Goal: Information Seeking & Learning: Check status

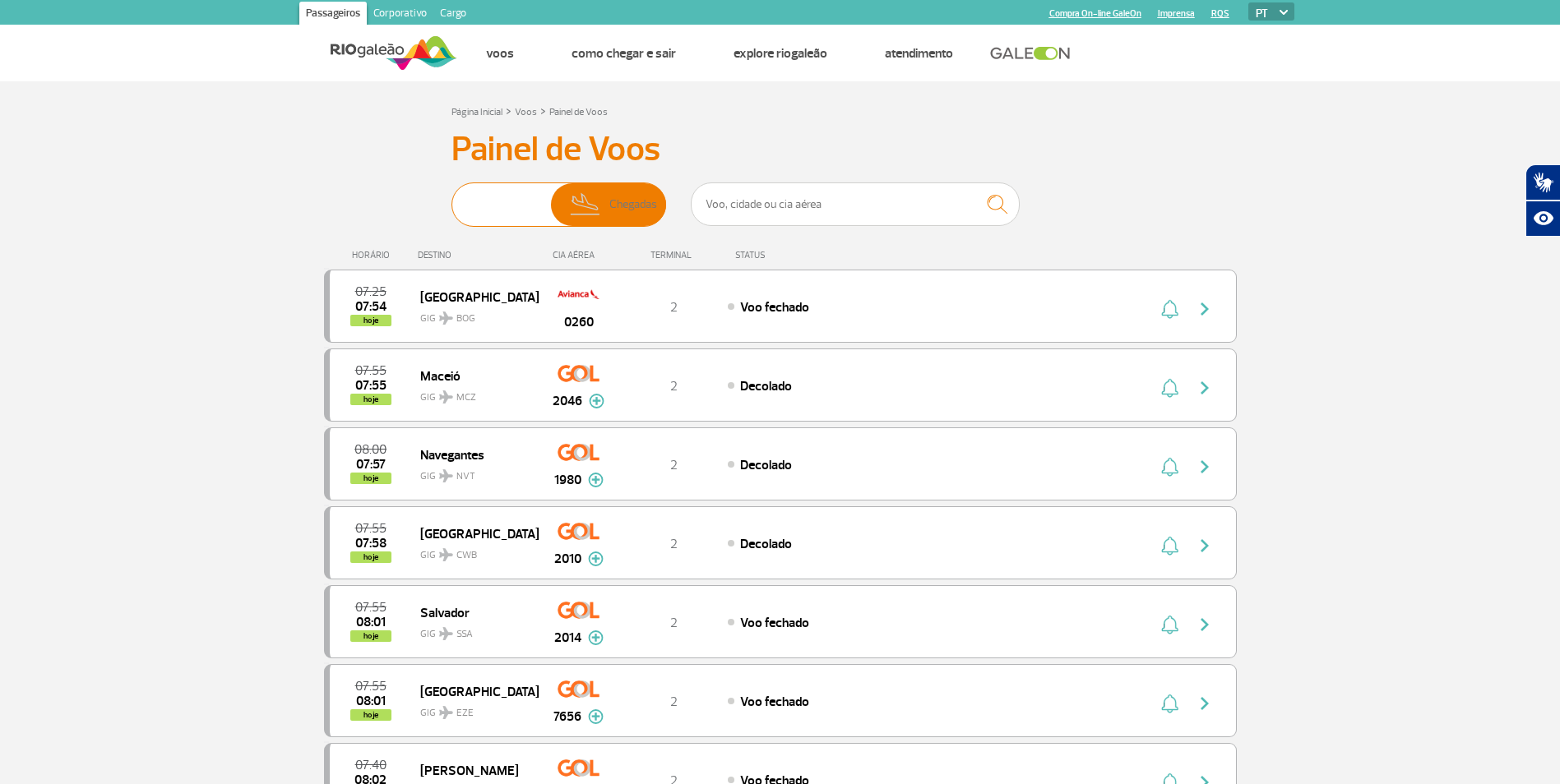
click at [483, 206] on img at bounding box center [484, 204] width 51 height 42
click at [452, 197] on input "Partidas Chegadas" at bounding box center [452, 197] width 0 height 0
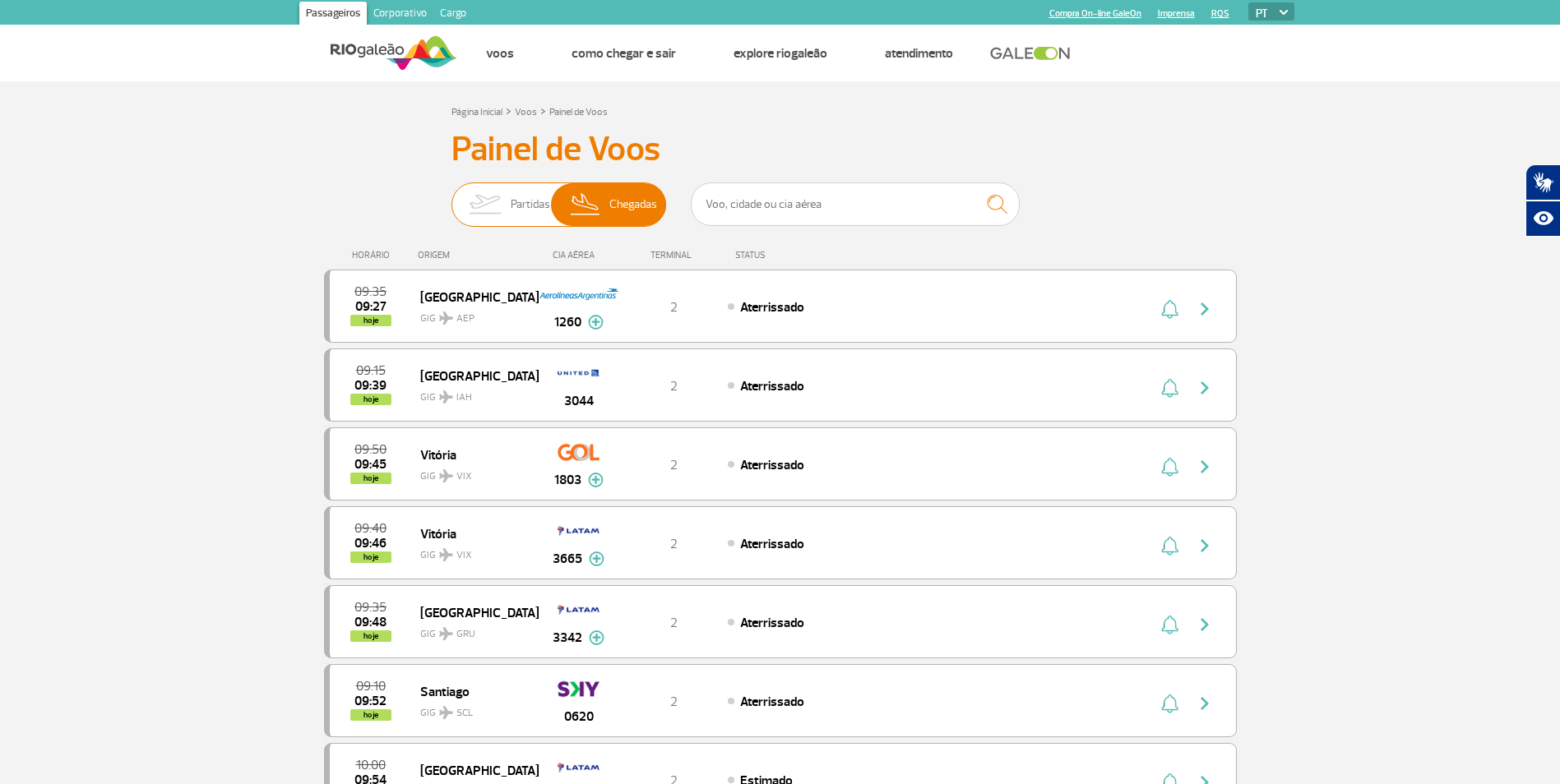
click at [469, 196] on img at bounding box center [484, 204] width 51 height 42
click at [452, 197] on input "Partidas Chegadas" at bounding box center [452, 197] width 0 height 0
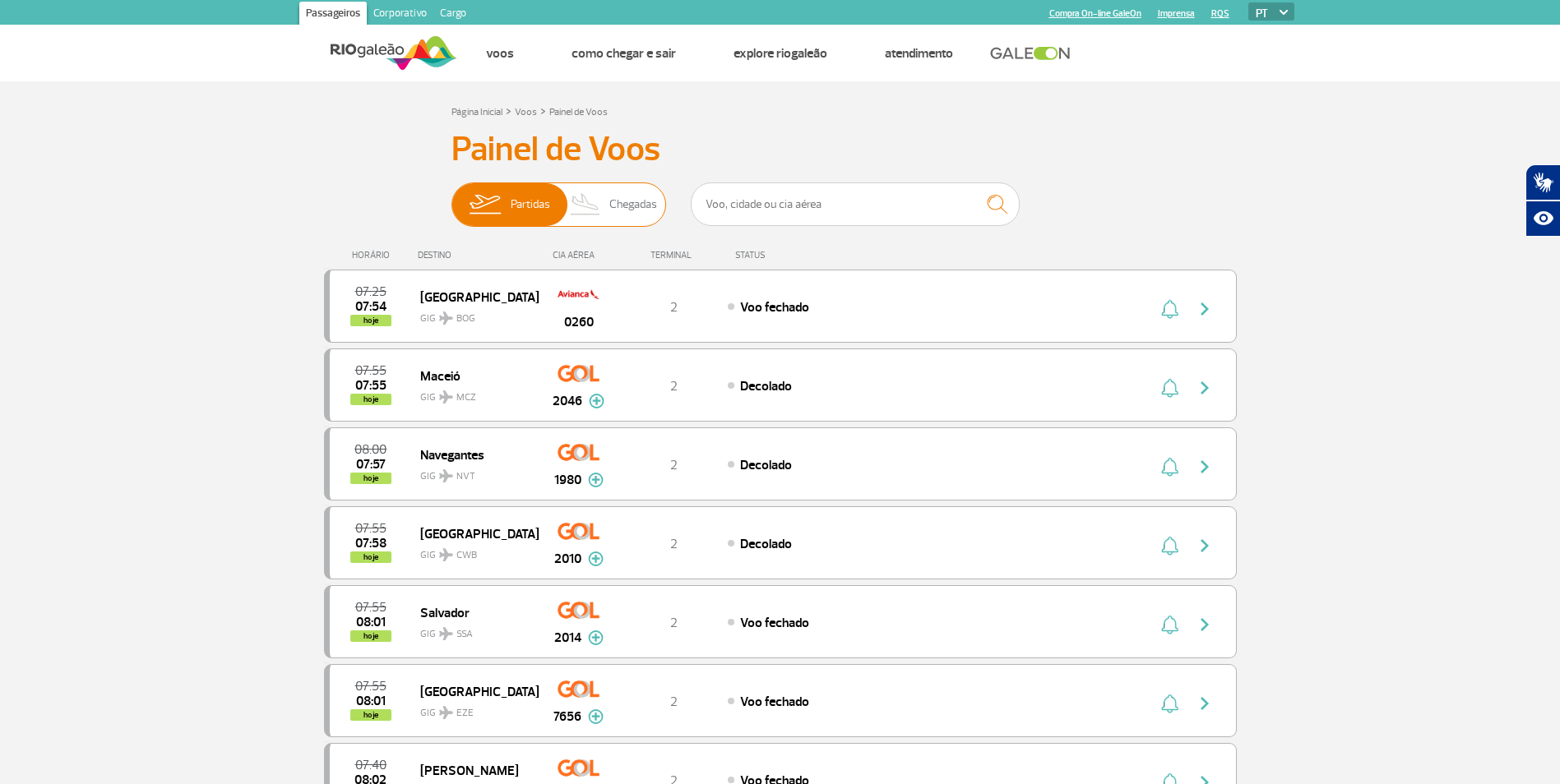
click at [595, 209] on img at bounding box center [586, 204] width 49 height 42
click at [452, 197] on input "Partidas Chegadas" at bounding box center [452, 197] width 0 height 0
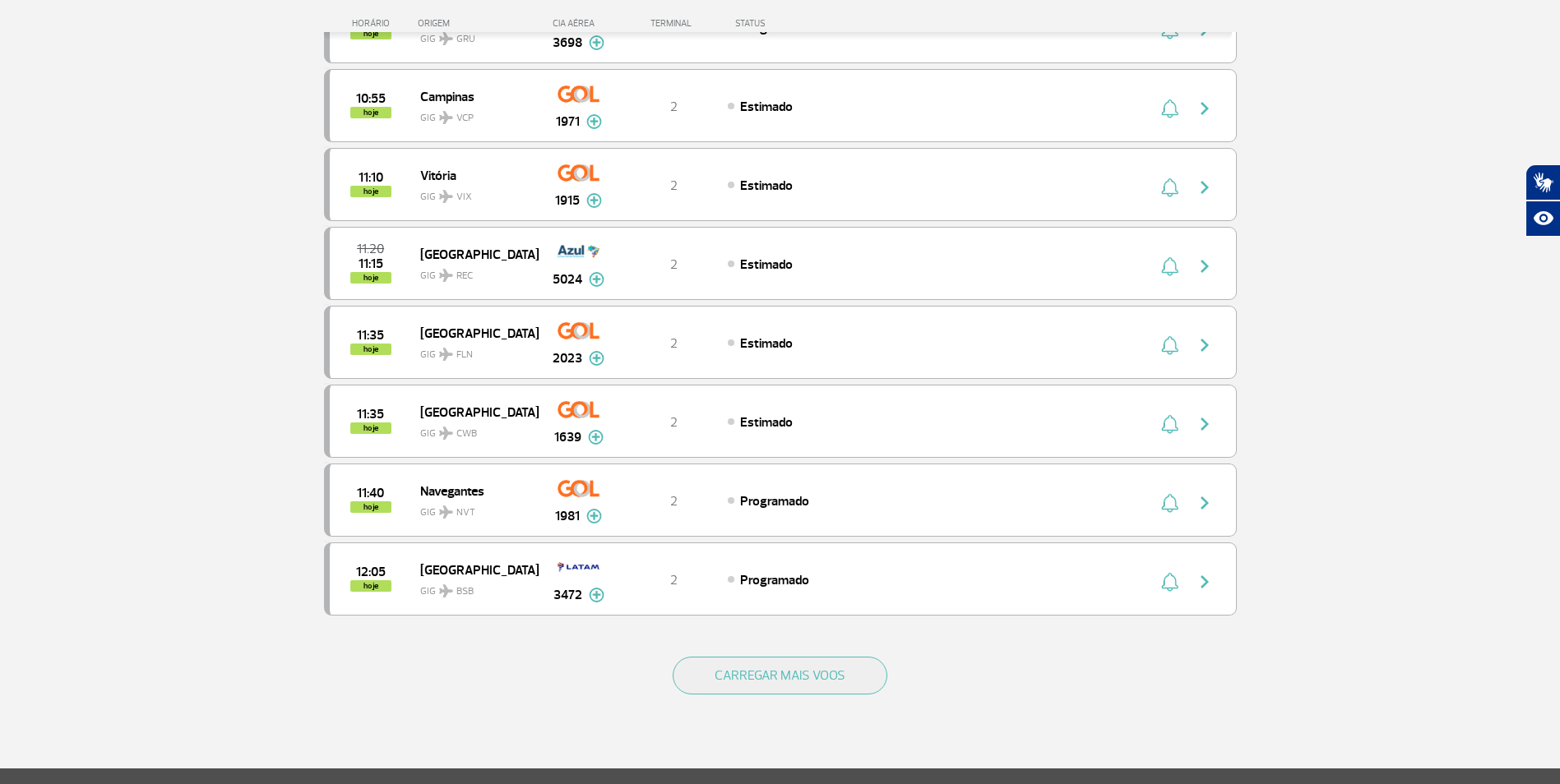
scroll to position [1278, 0]
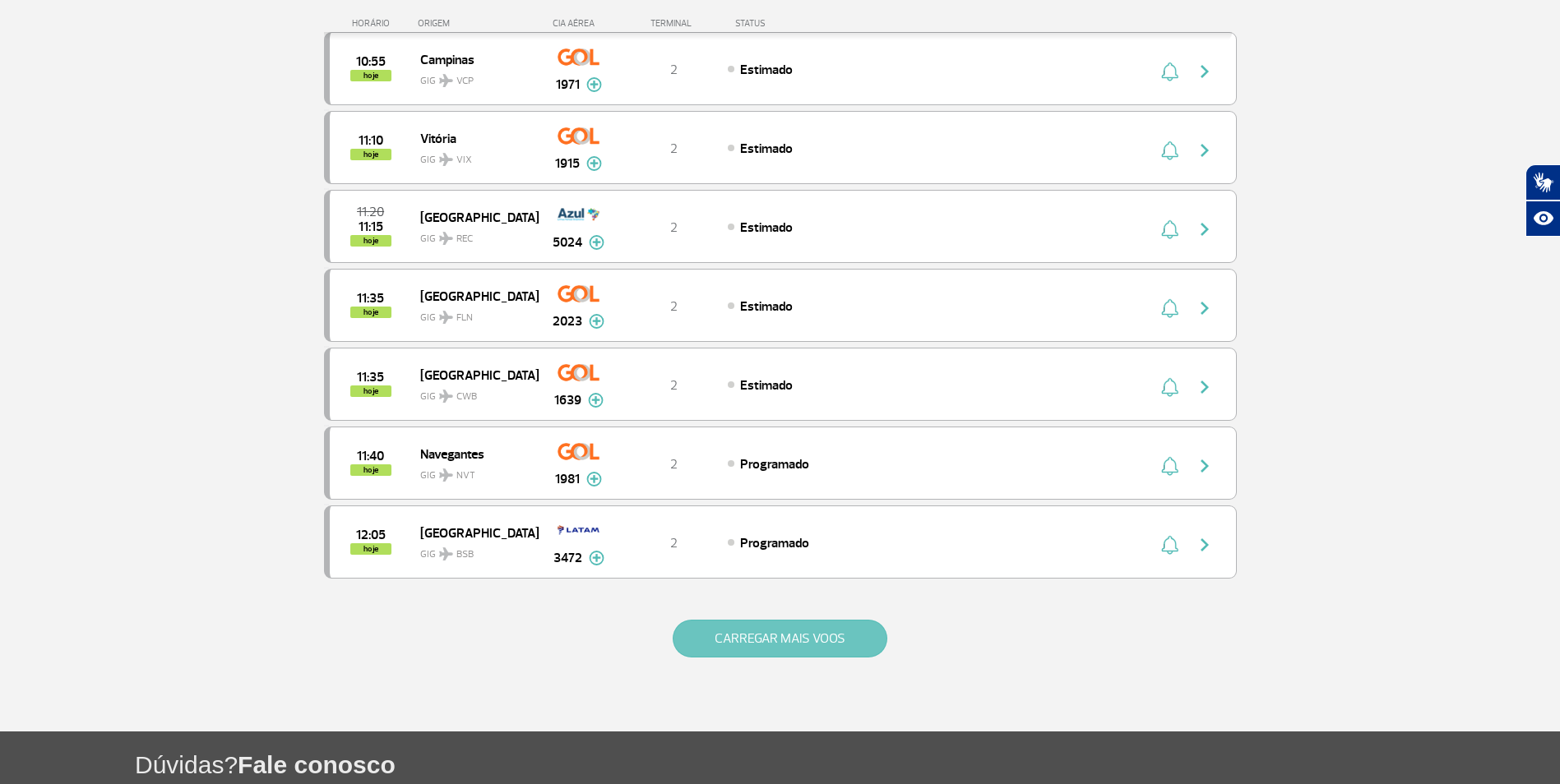
click at [700, 635] on button "CARREGAR MAIS VOOS" at bounding box center [780, 639] width 215 height 38
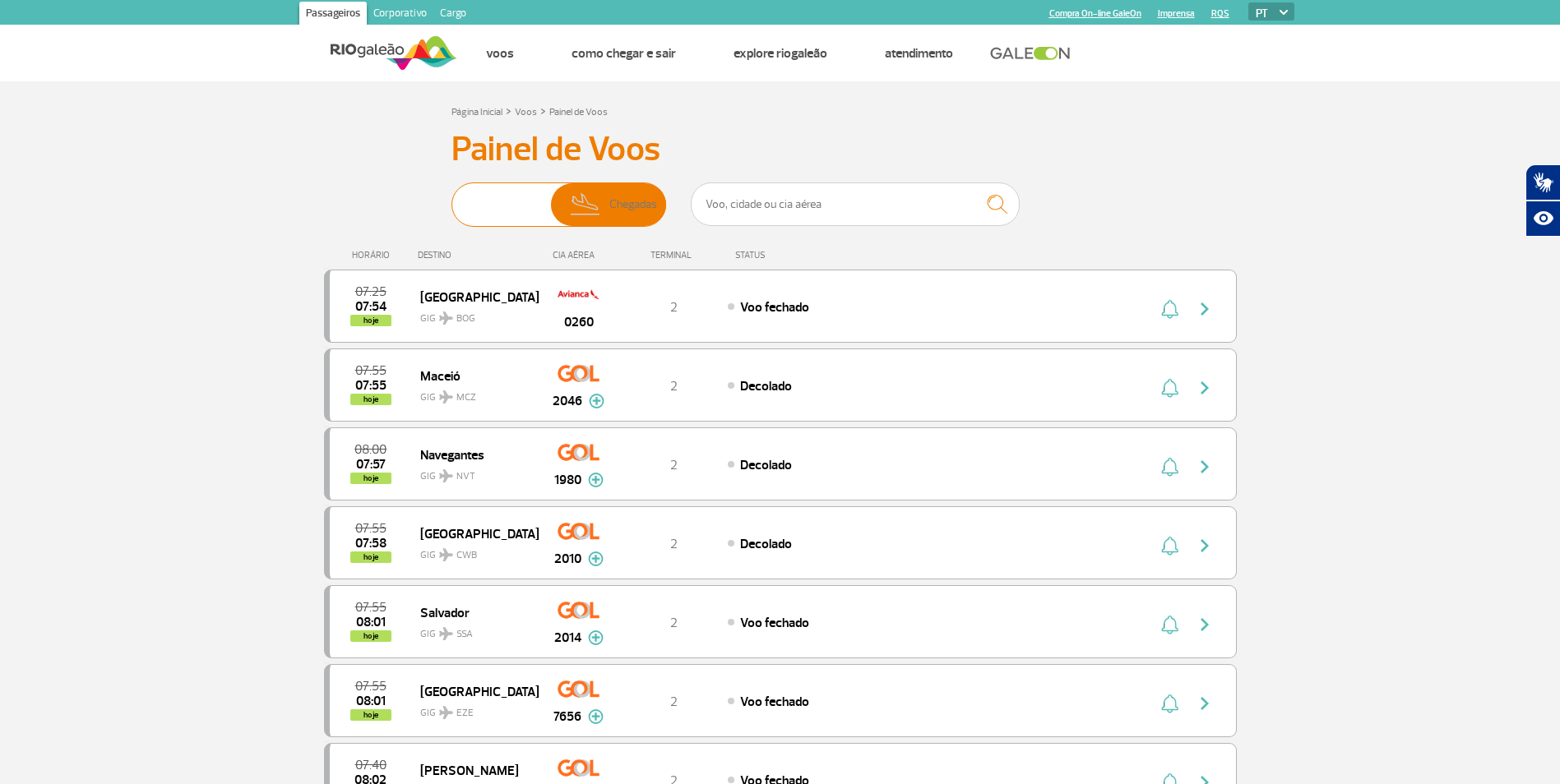
click at [493, 206] on img at bounding box center [484, 204] width 51 height 42
click at [452, 197] on input "Partidas Chegadas" at bounding box center [452, 197] width 0 height 0
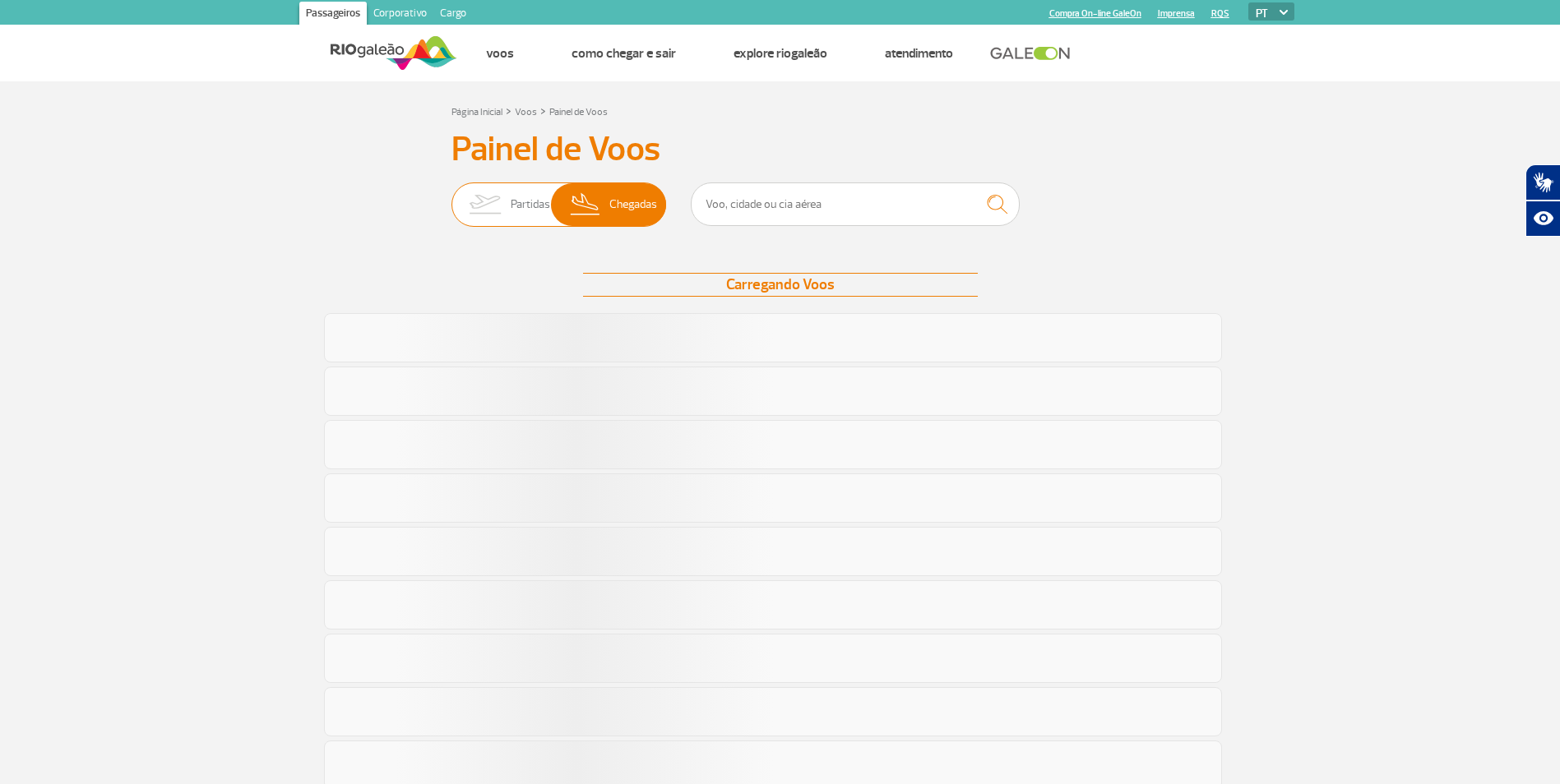
click at [483, 206] on img at bounding box center [484, 204] width 51 height 42
click at [452, 197] on input "Partidas Chegadas" at bounding box center [452, 197] width 0 height 0
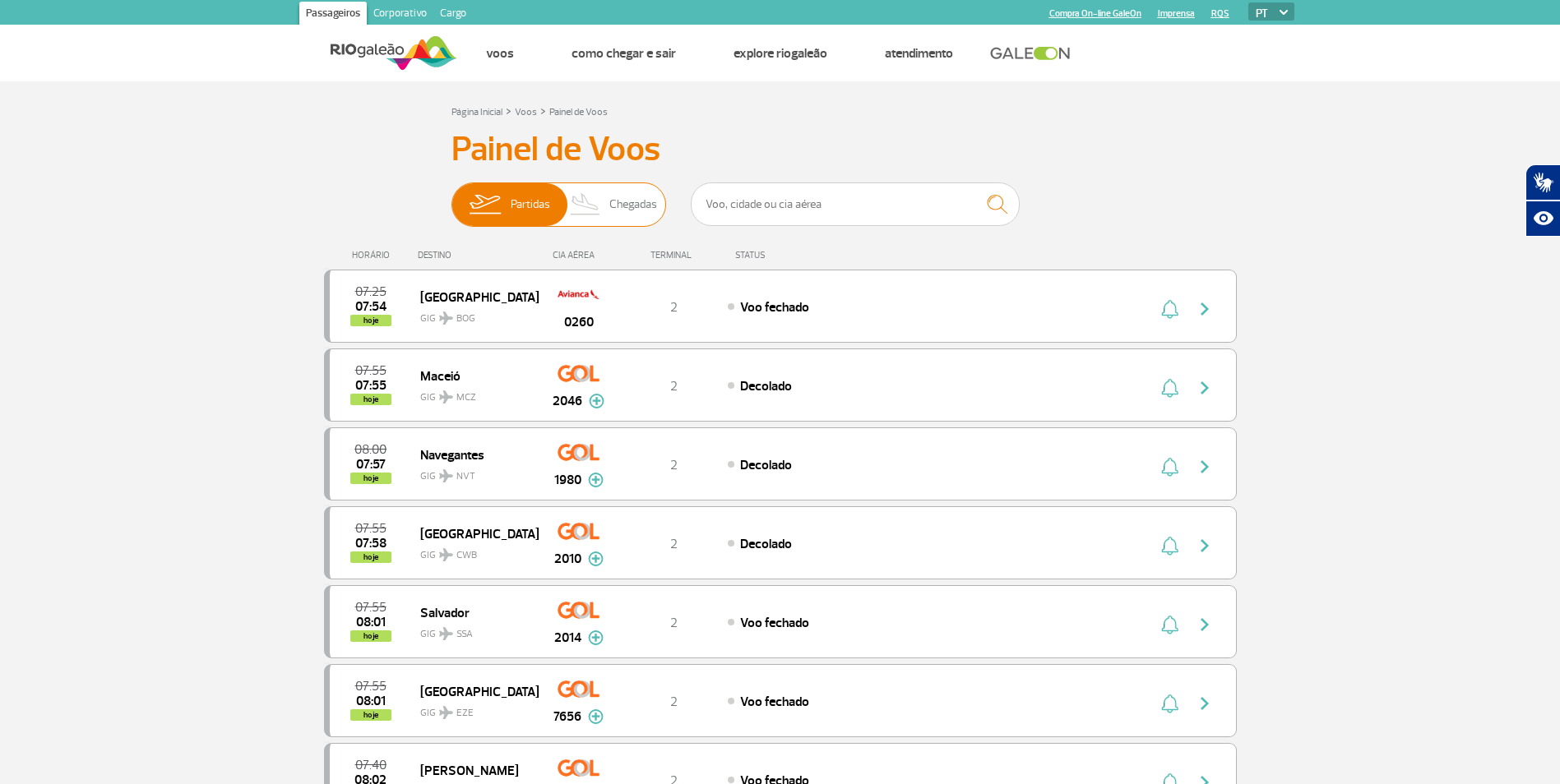
click at [579, 213] on img at bounding box center [586, 204] width 49 height 42
click at [452, 197] on input "Partidas Chegadas" at bounding box center [452, 197] width 0 height 0
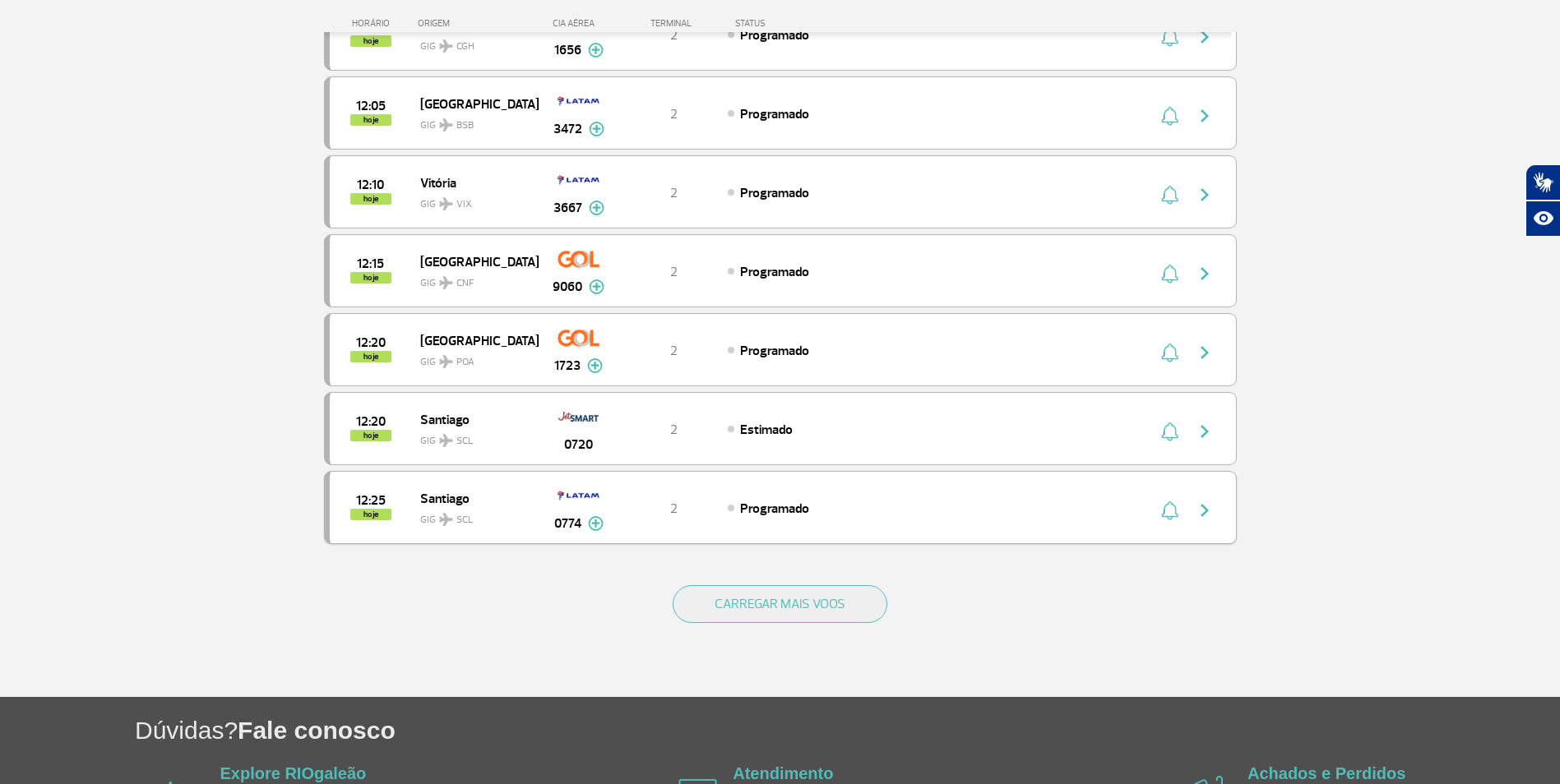
scroll to position [1315, 0]
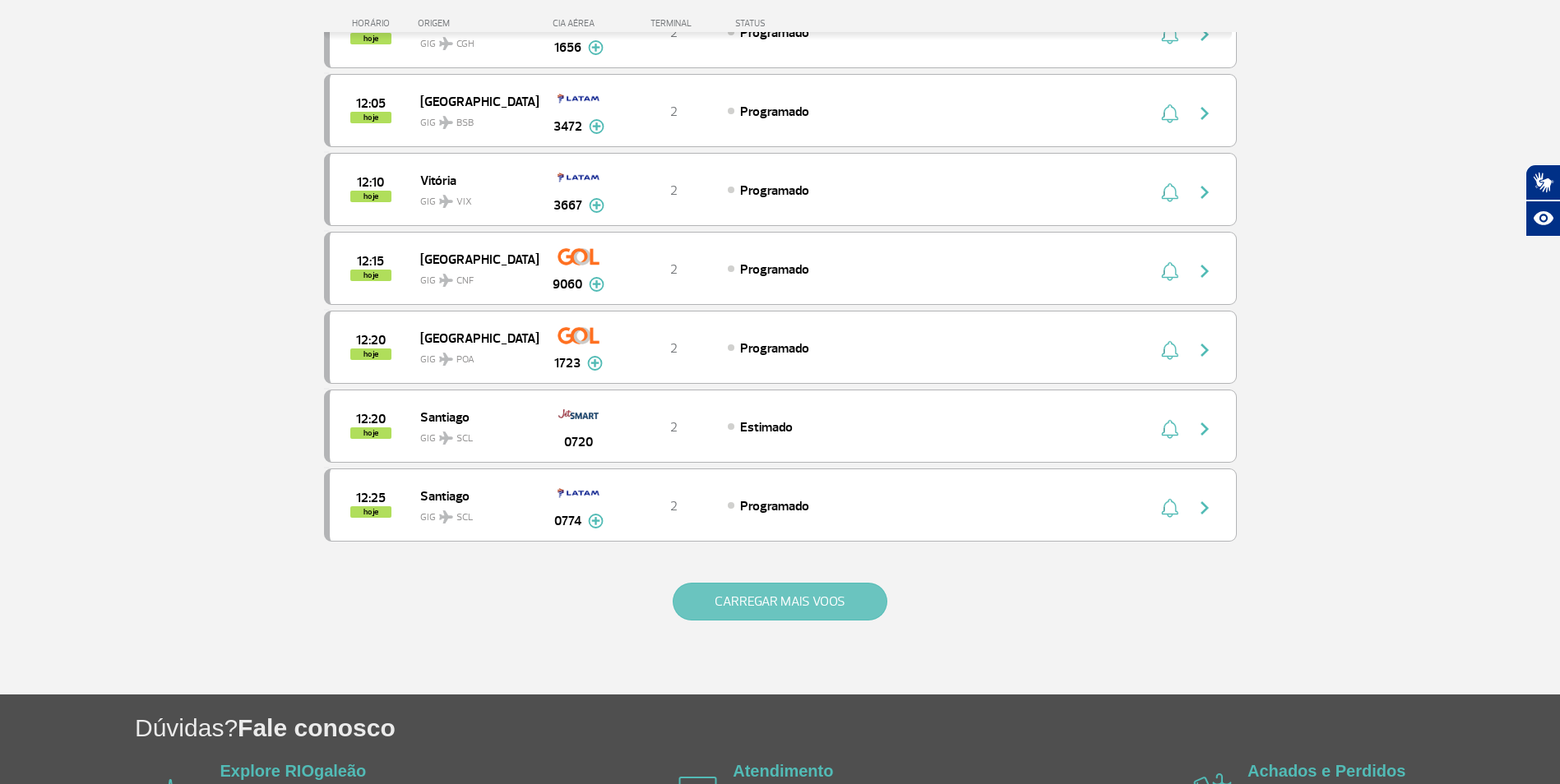
click at [740, 599] on button "CARREGAR MAIS VOOS" at bounding box center [780, 602] width 215 height 38
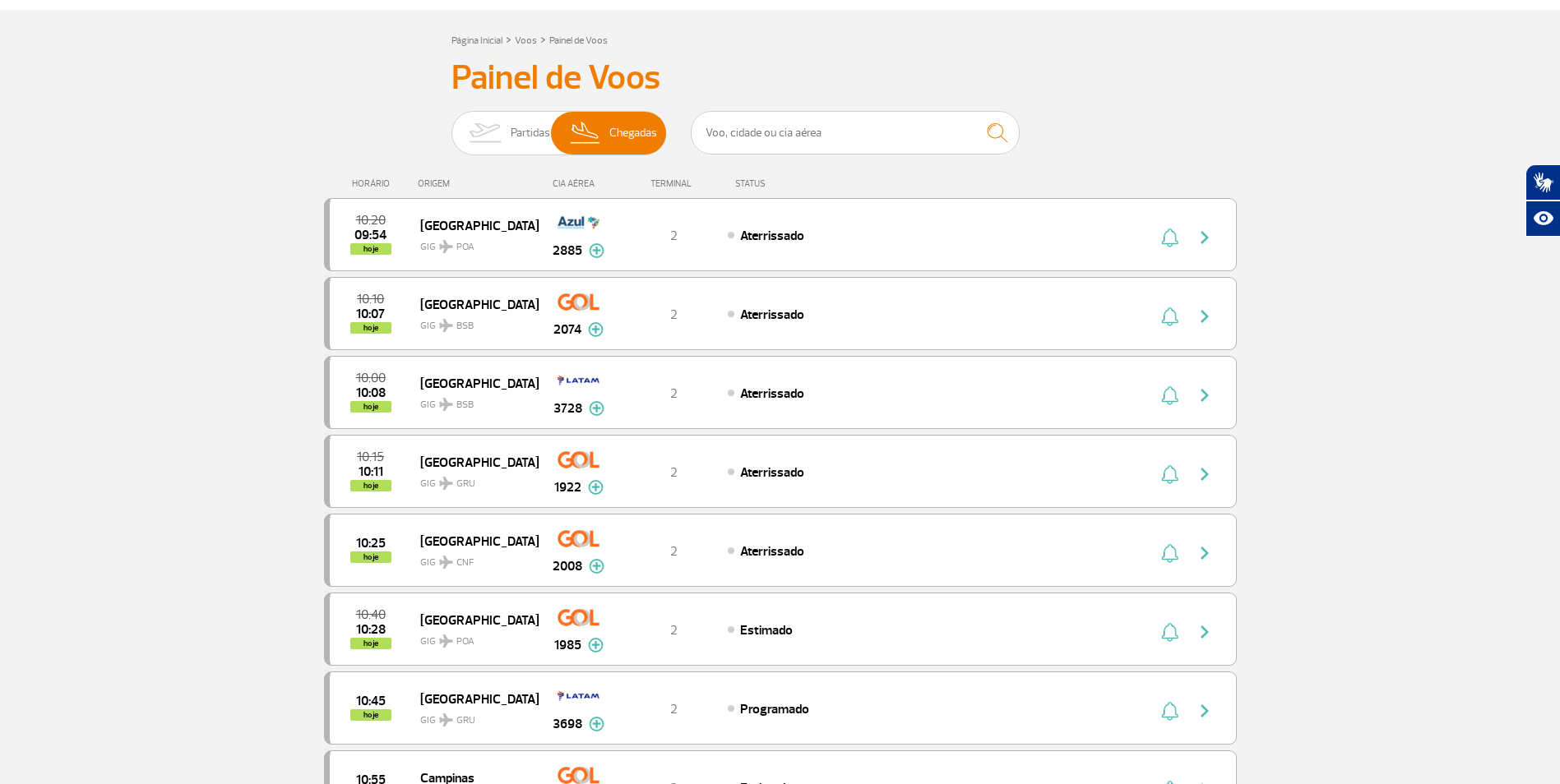
scroll to position [0, 0]
